Goal: Transaction & Acquisition: Book appointment/travel/reservation

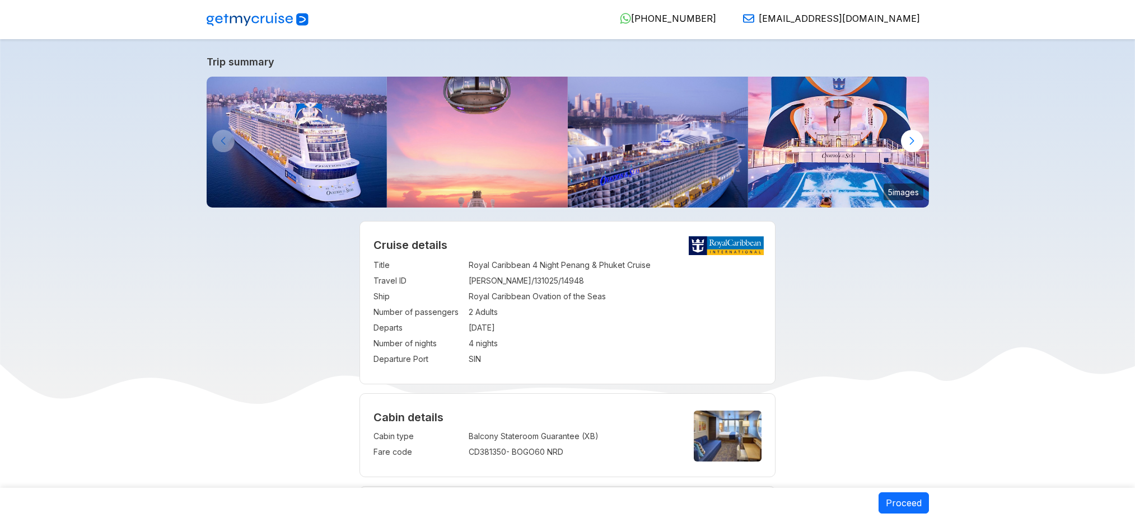
select select "**"
select select "*"
select select "**"
select select "*"
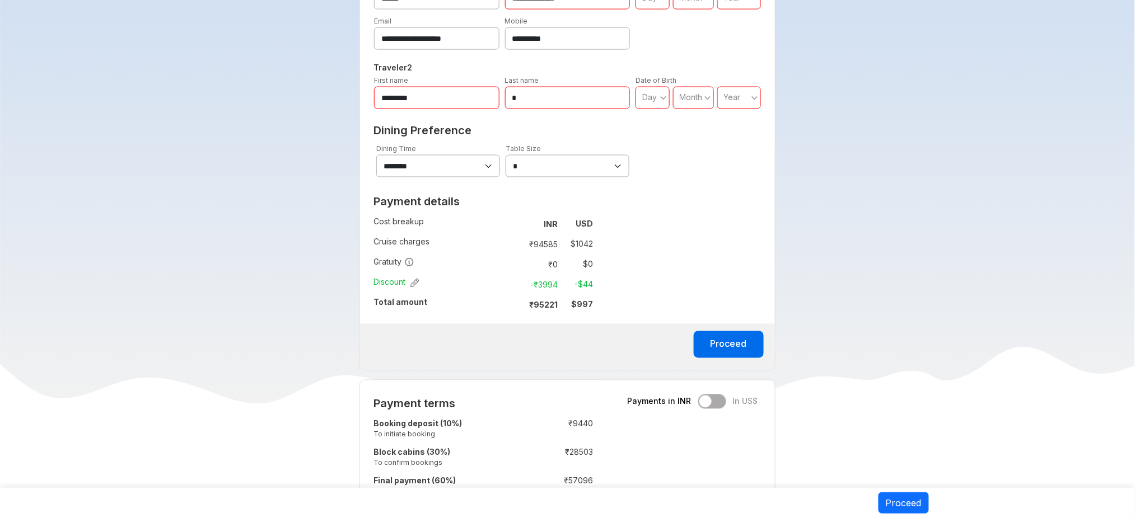
scroll to position [683, 0]
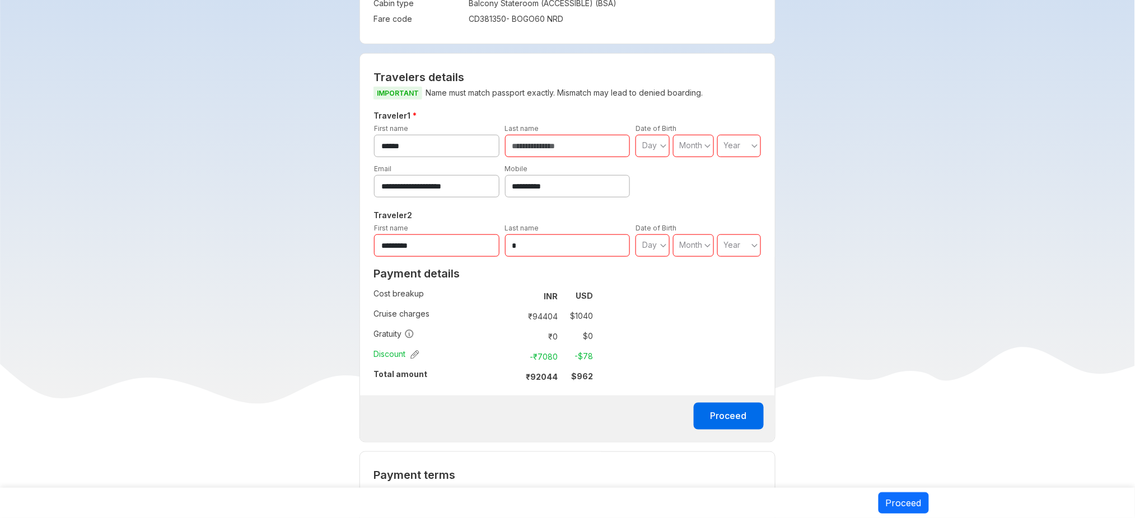
scroll to position [328, 0]
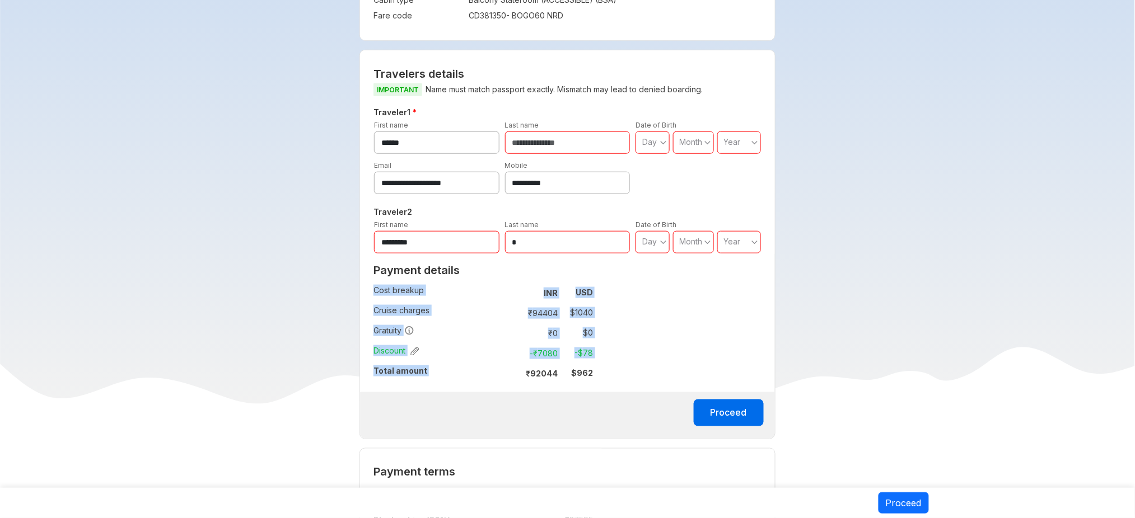
drag, startPoint x: 529, startPoint y: 360, endPoint x: 601, endPoint y: 362, distance: 72.2
click at [601, 362] on div "Payment details Cost breakup : INR USD Cruise charges : ₹ 94404 $ 1040 Gratuity…" at bounding box center [483, 325] width 246 height 133
copy tbody "Cost breakup : INR USD Cruise charges : ₹ 94404 $ 1040 Gratuity : ₹ 0 $ 0 Disco…"
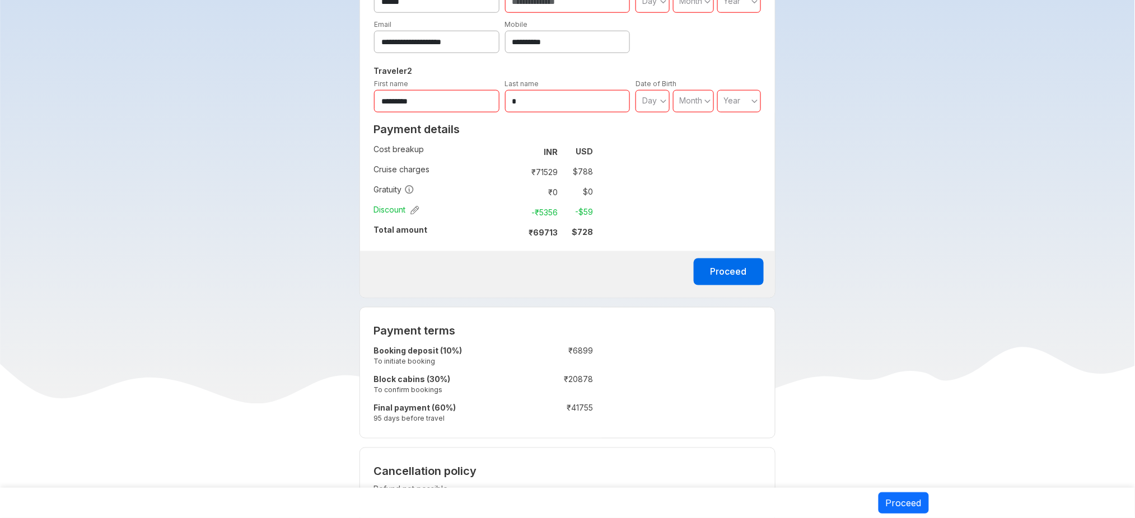
scroll to position [471, 0]
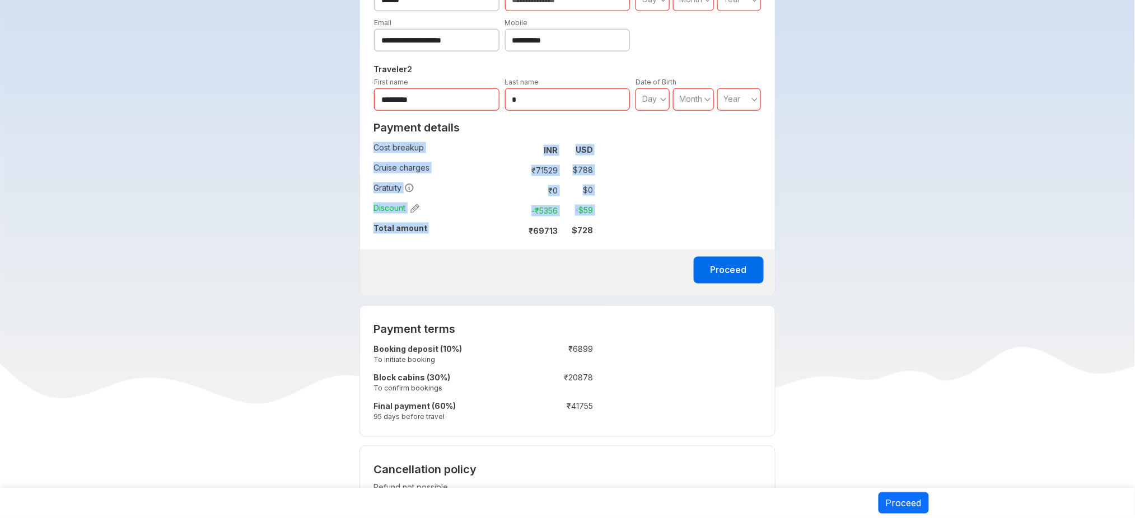
drag, startPoint x: 526, startPoint y: 219, endPoint x: 604, endPoint y: 224, distance: 78.0
click at [604, 224] on div "Payment details Cost breakup : INR USD Cruise charges : ₹ 71529 $ 788 Gratuity …" at bounding box center [483, 182] width 246 height 133
copy tbody "Cost breakup : INR USD Cruise charges : ₹ 71529 $ 788 Gratuity : ₹ 0 $ 0 Discou…"
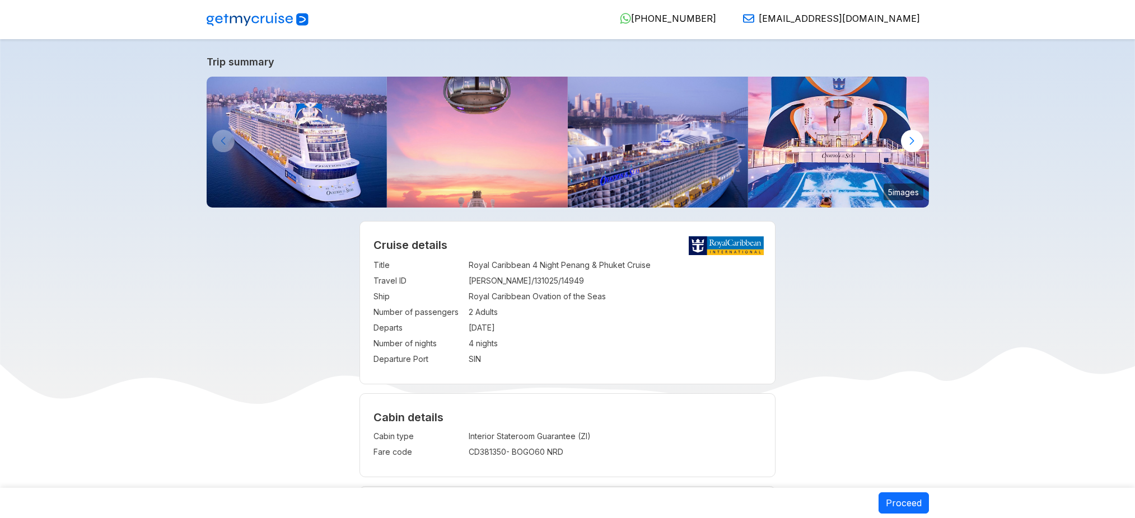
select select "**"
select select "*"
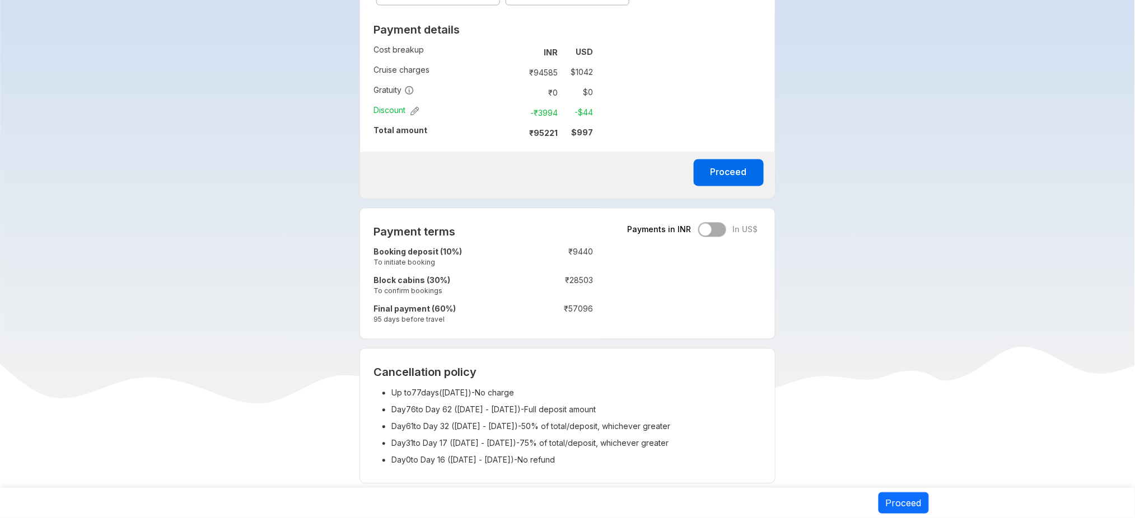
scroll to position [752, 0]
